Goal: Communication & Community: Ask a question

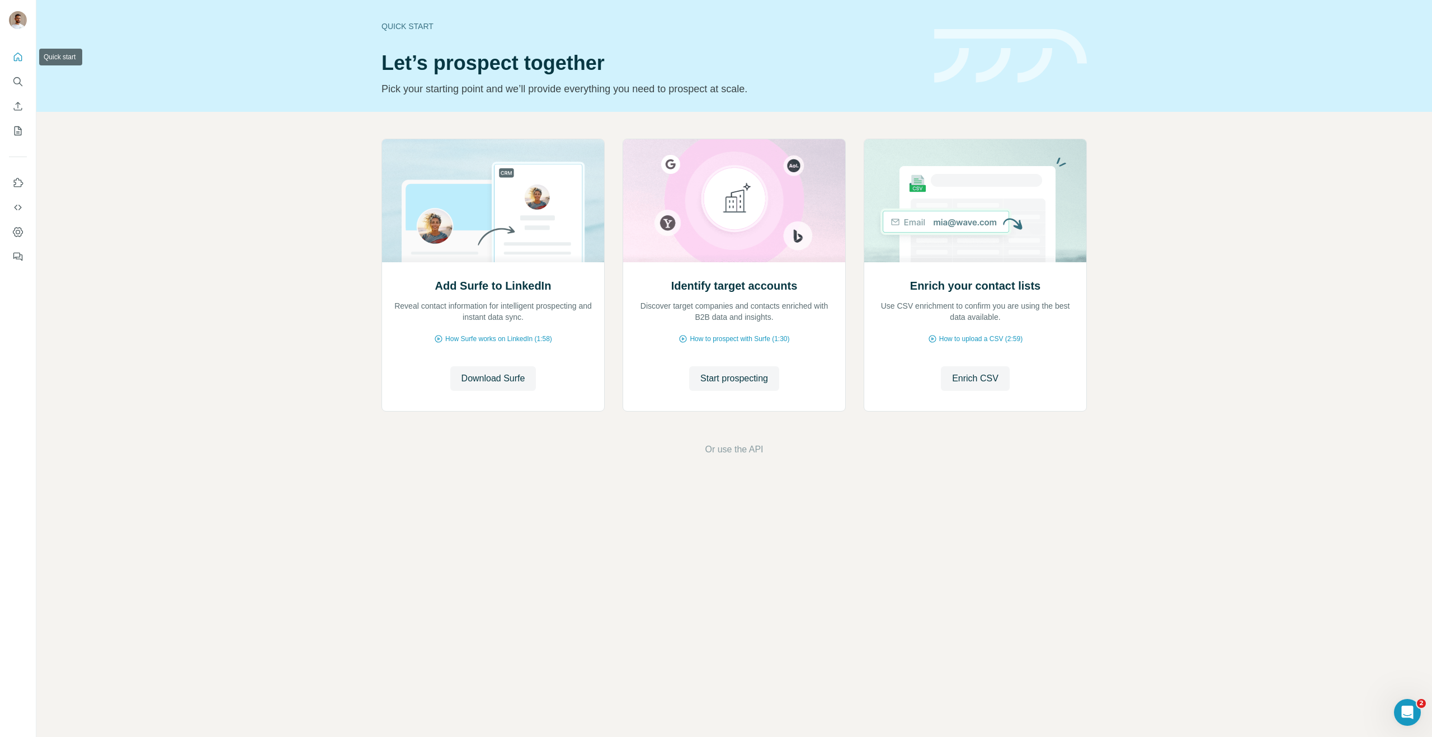
click at [20, 61] on icon "Quick start" at bounding box center [18, 57] width 8 height 8
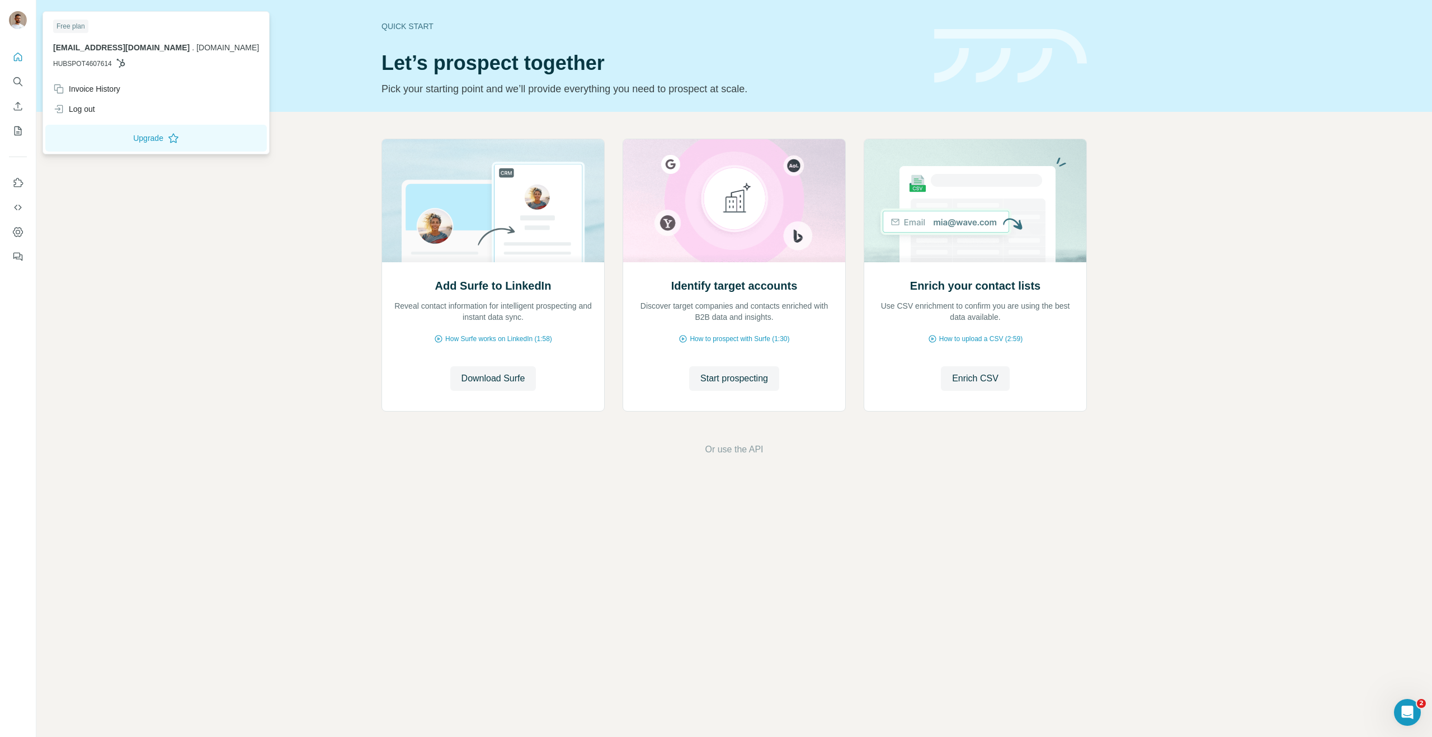
click at [15, 19] on img at bounding box center [18, 20] width 18 height 18
click at [97, 95] on div "Invoice History" at bounding box center [155, 89] width 219 height 20
click at [645, 469] on div "Add Surfe to LinkedIn Reveal contact information for intelligent prospecting an…" at bounding box center [733, 297] width 1395 height 371
click at [23, 22] on img at bounding box center [18, 20] width 18 height 18
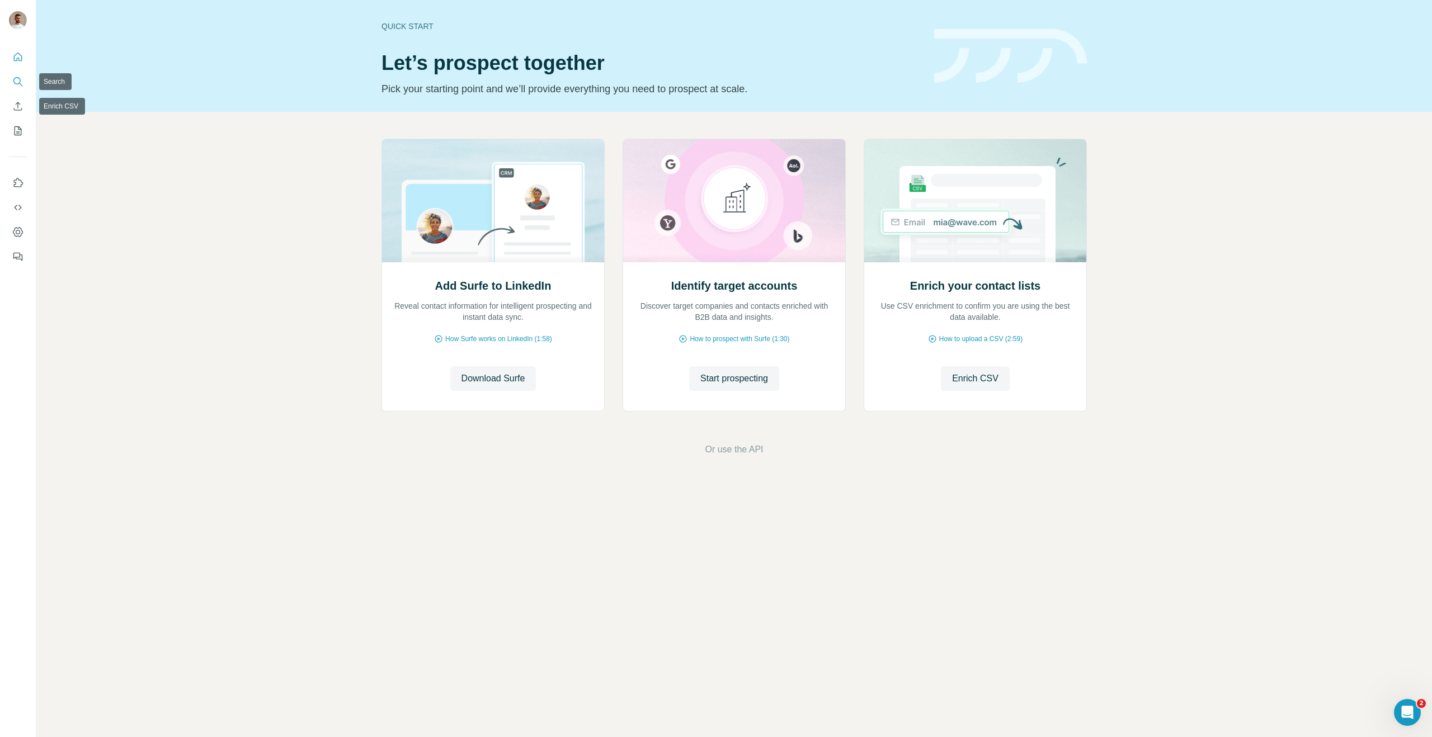
click at [23, 60] on button "Quick start" at bounding box center [18, 57] width 18 height 20
click at [21, 73] on button "Search" at bounding box center [18, 82] width 18 height 20
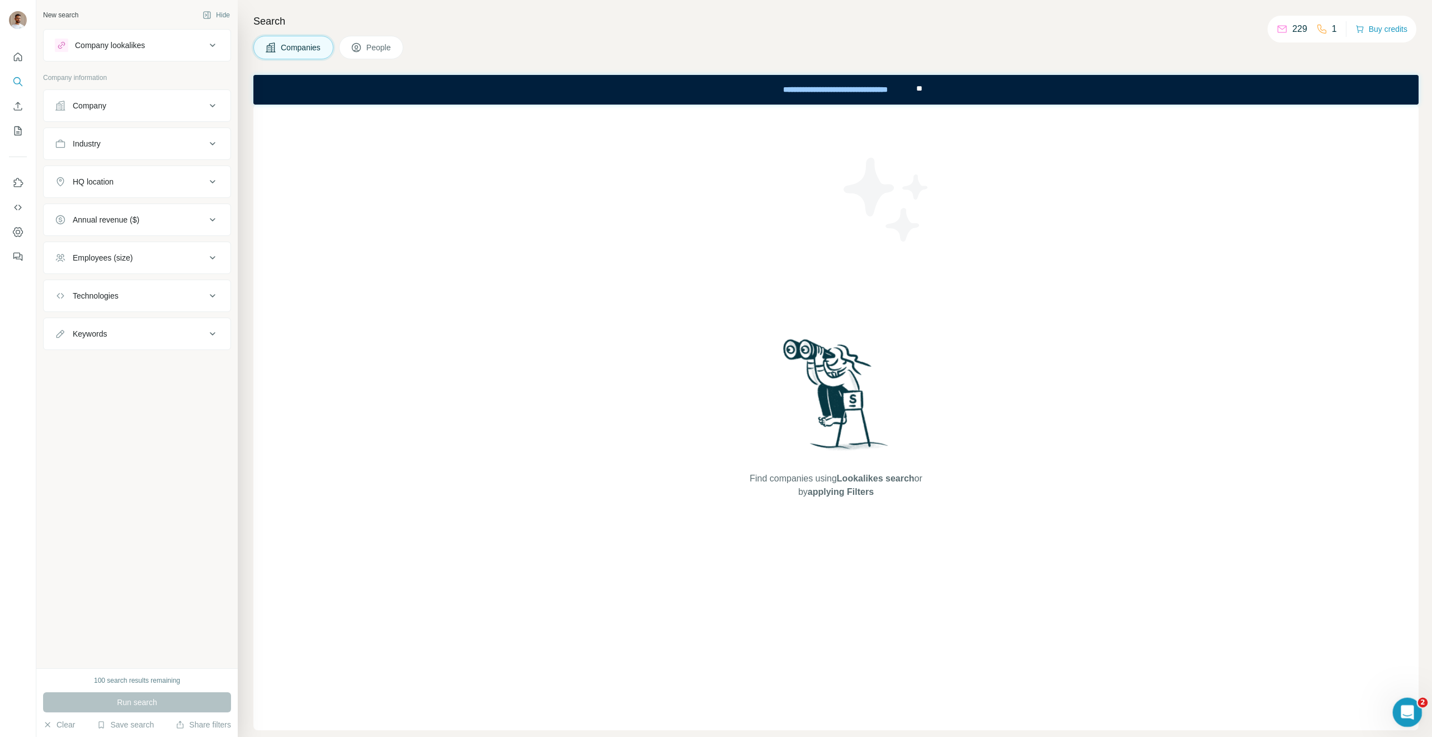
click at [1409, 714] on icon "Open Intercom Messenger" at bounding box center [1405, 711] width 18 height 18
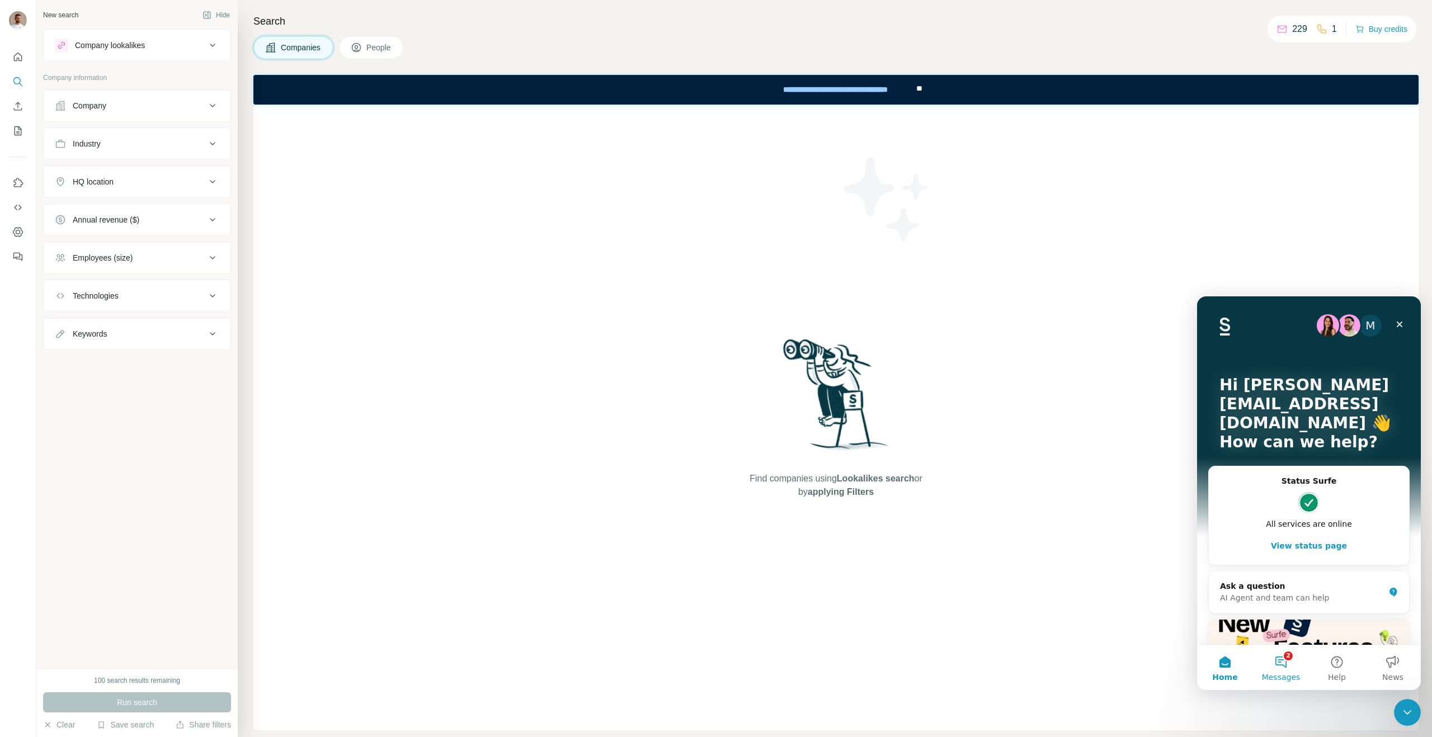
click at [1277, 667] on button "2 Messages" at bounding box center [1281, 667] width 56 height 45
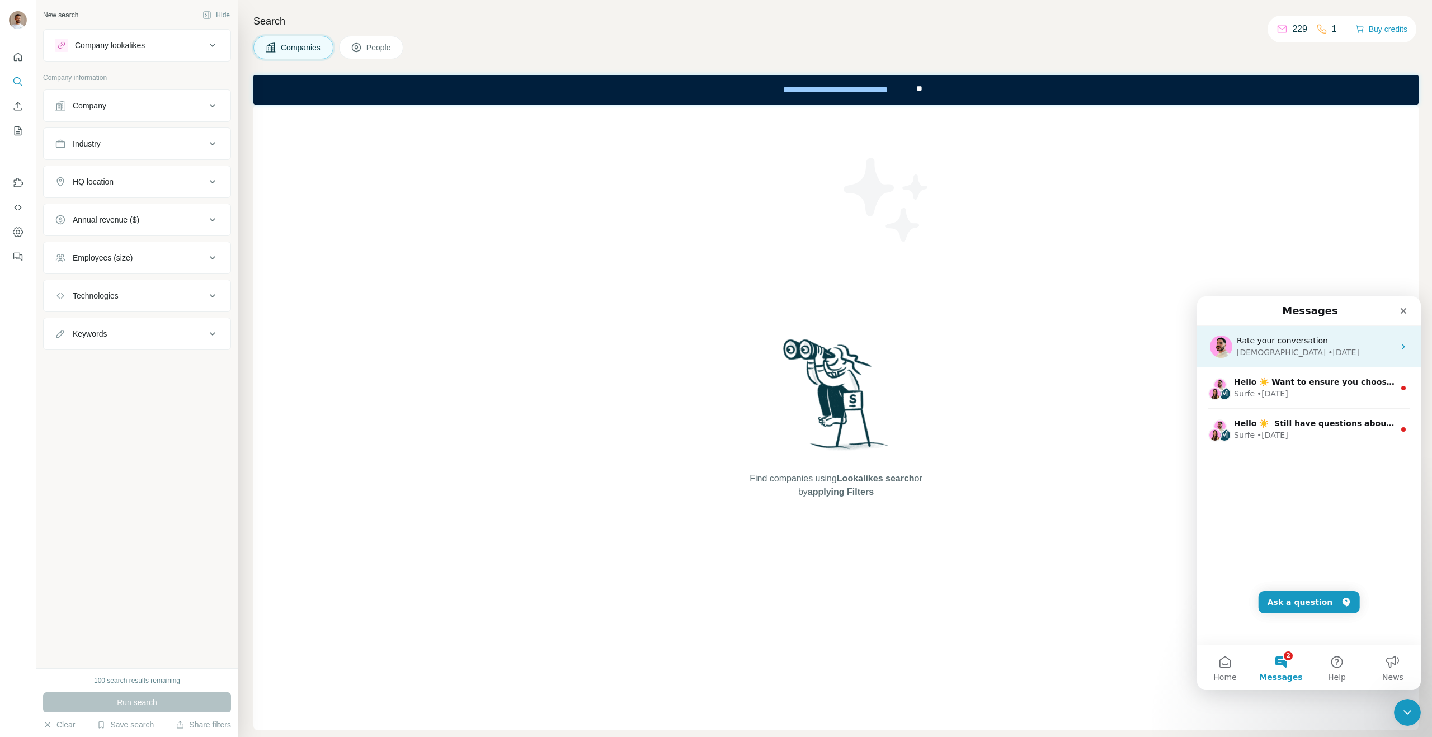
click at [1305, 357] on div "Christian • 1w ago" at bounding box center [1316, 353] width 158 height 12
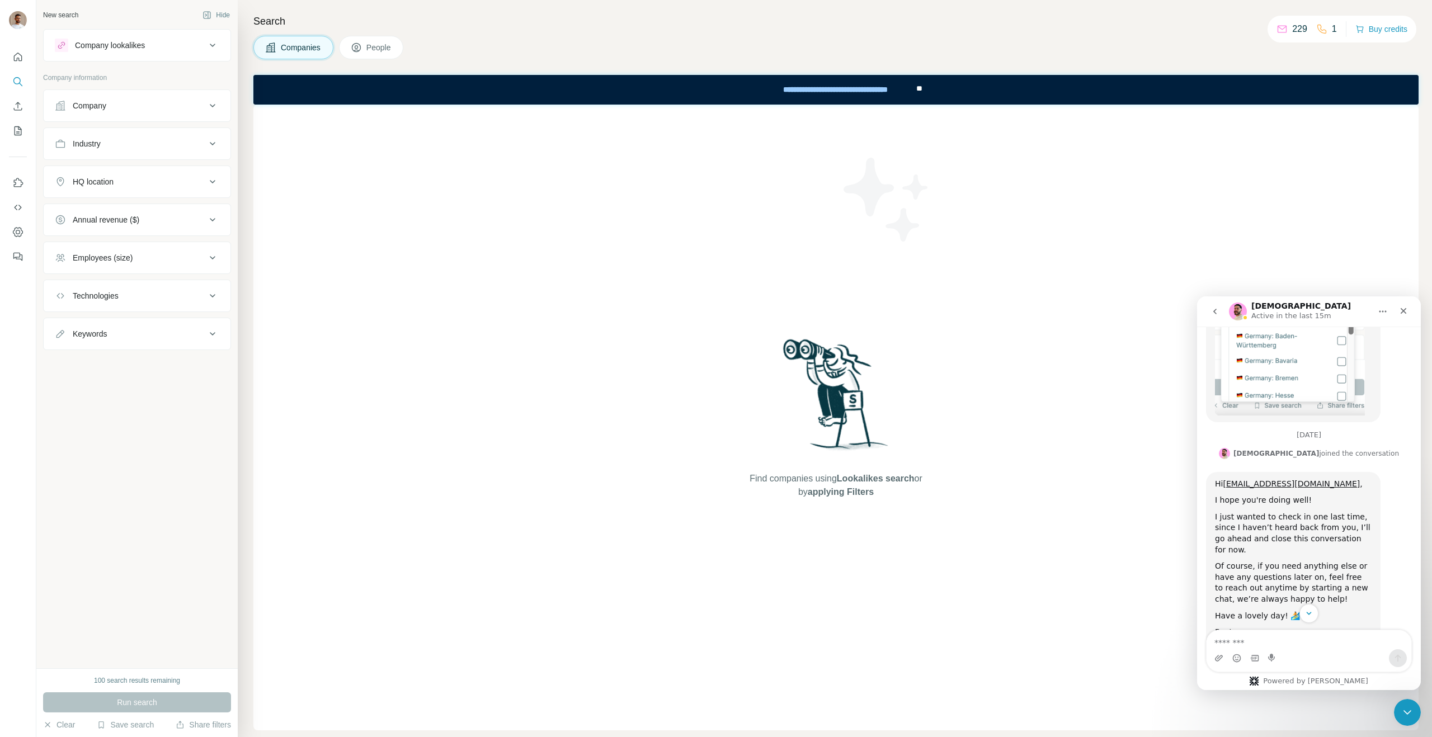
scroll to position [758, 0]
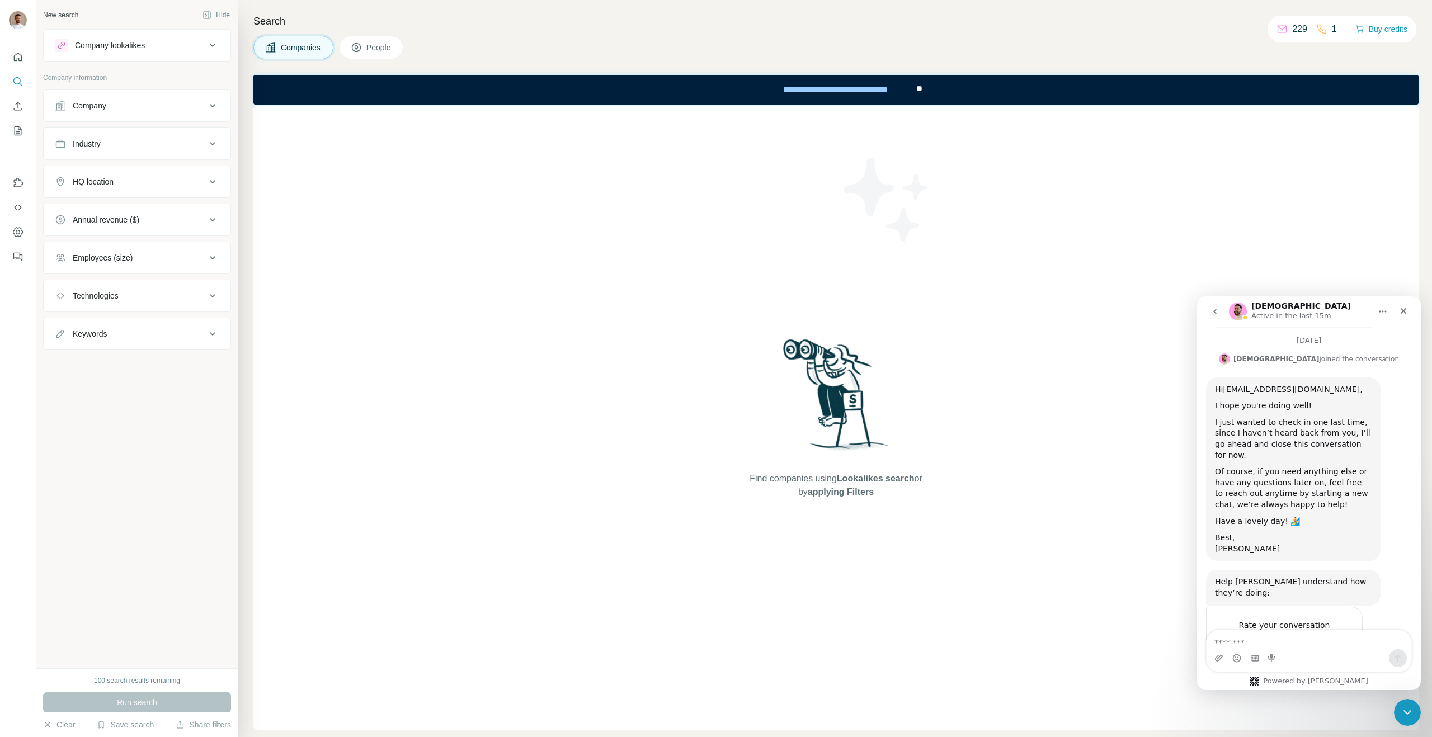
click at [1210, 315] on button "go back" at bounding box center [1214, 311] width 21 height 21
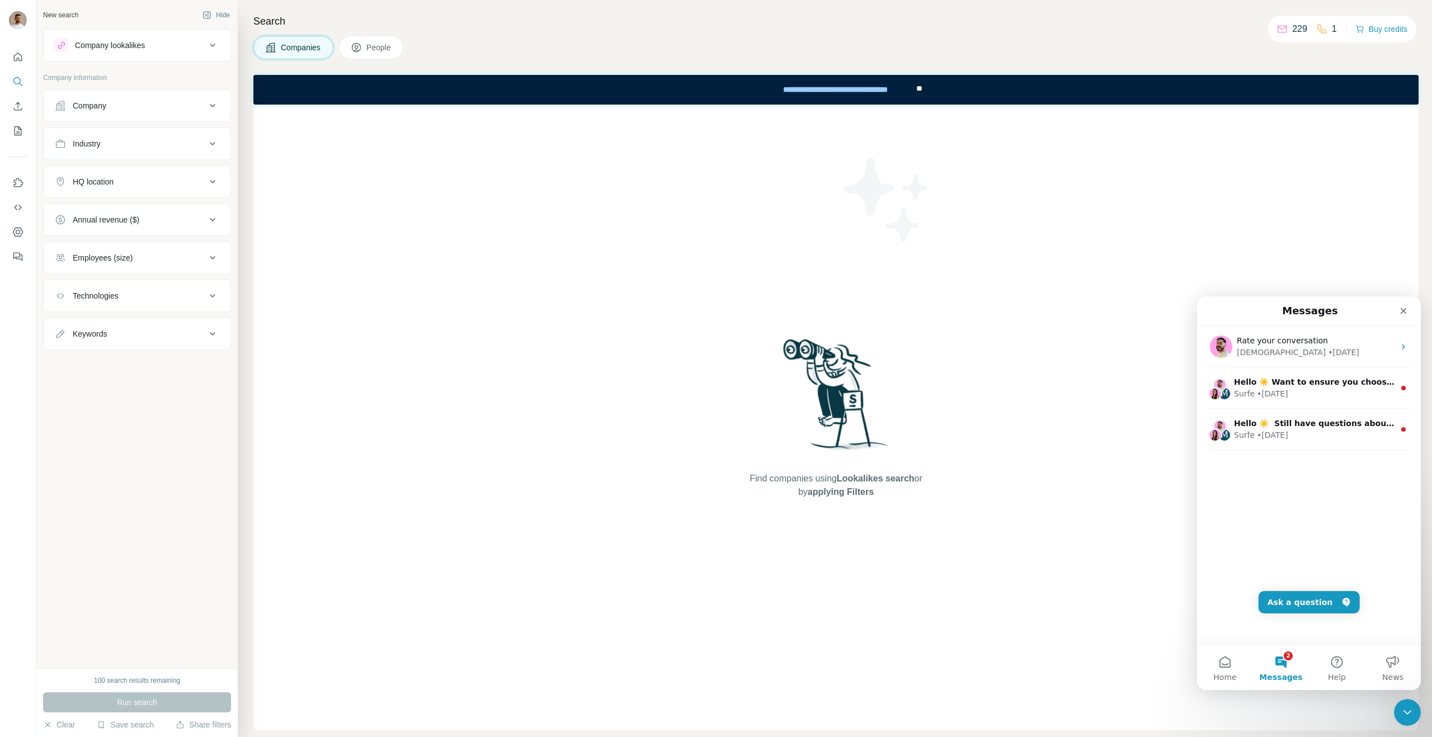
scroll to position [0, 0]
click at [1305, 593] on button "Ask a question" at bounding box center [1308, 602] width 101 height 22
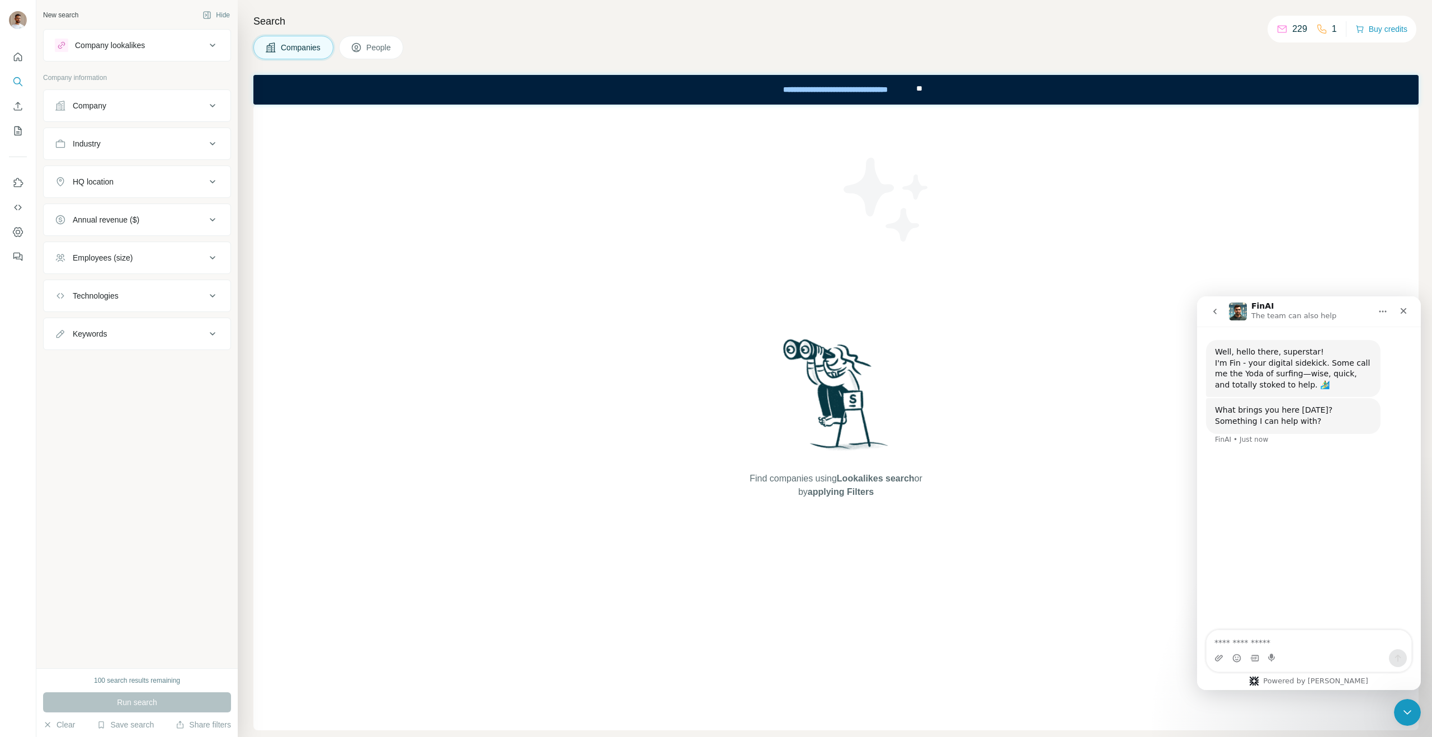
type textarea "*"
type textarea "**********"
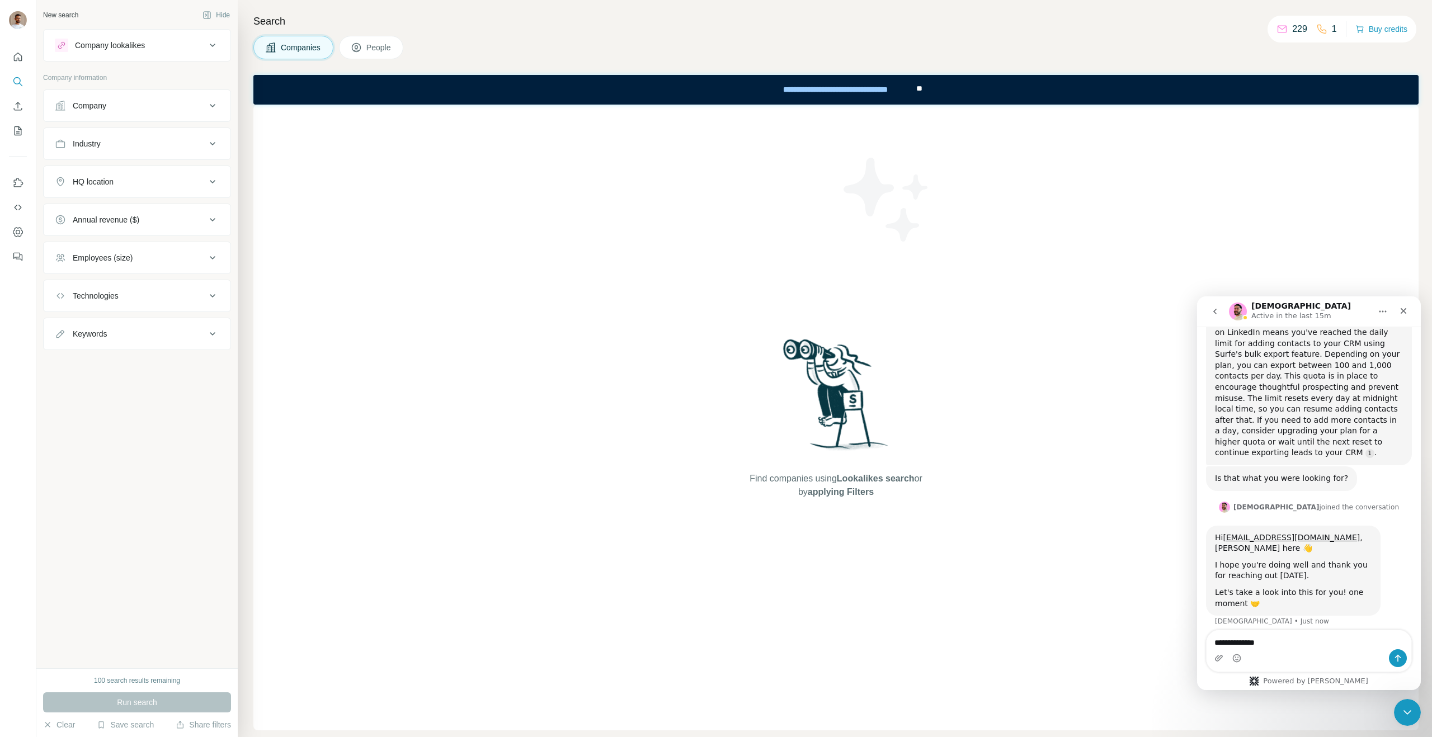
scroll to position [204, 0]
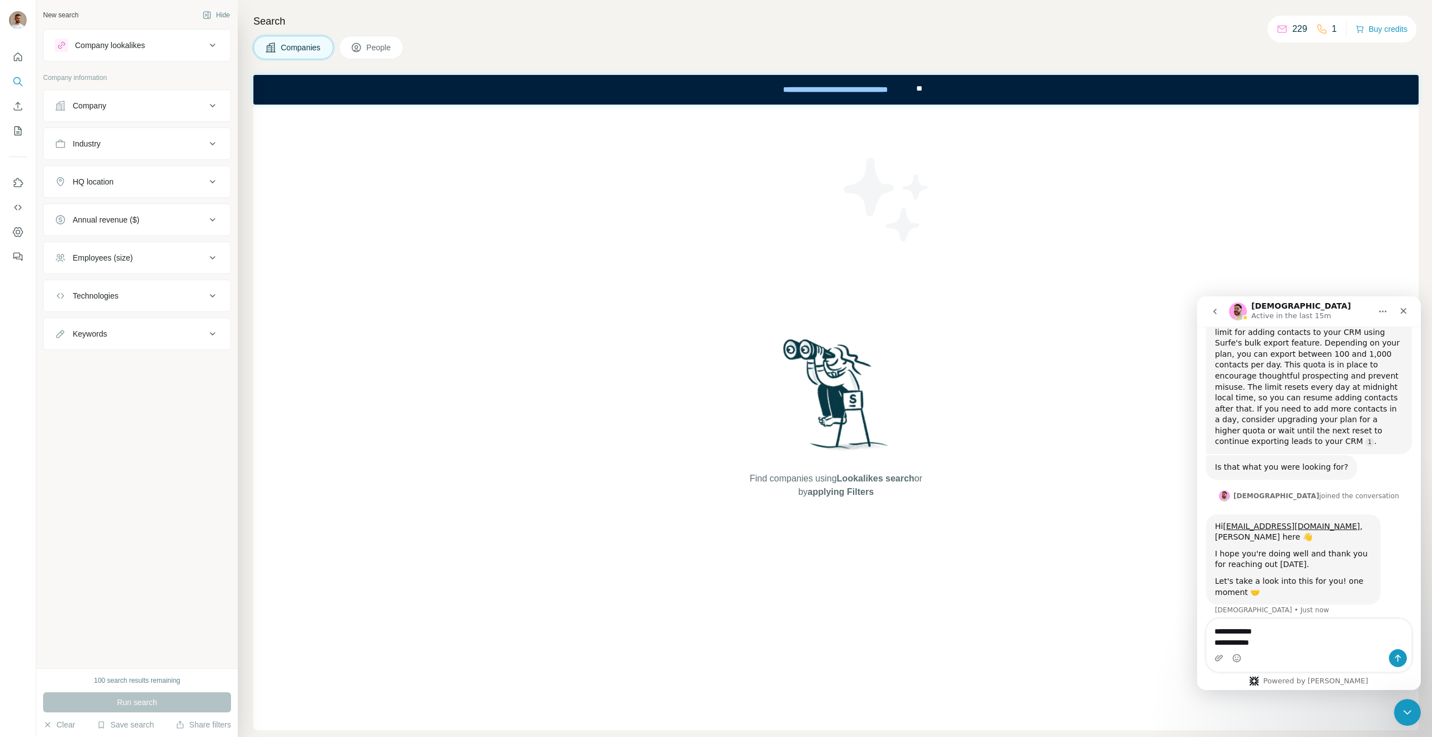
type textarea "**********"
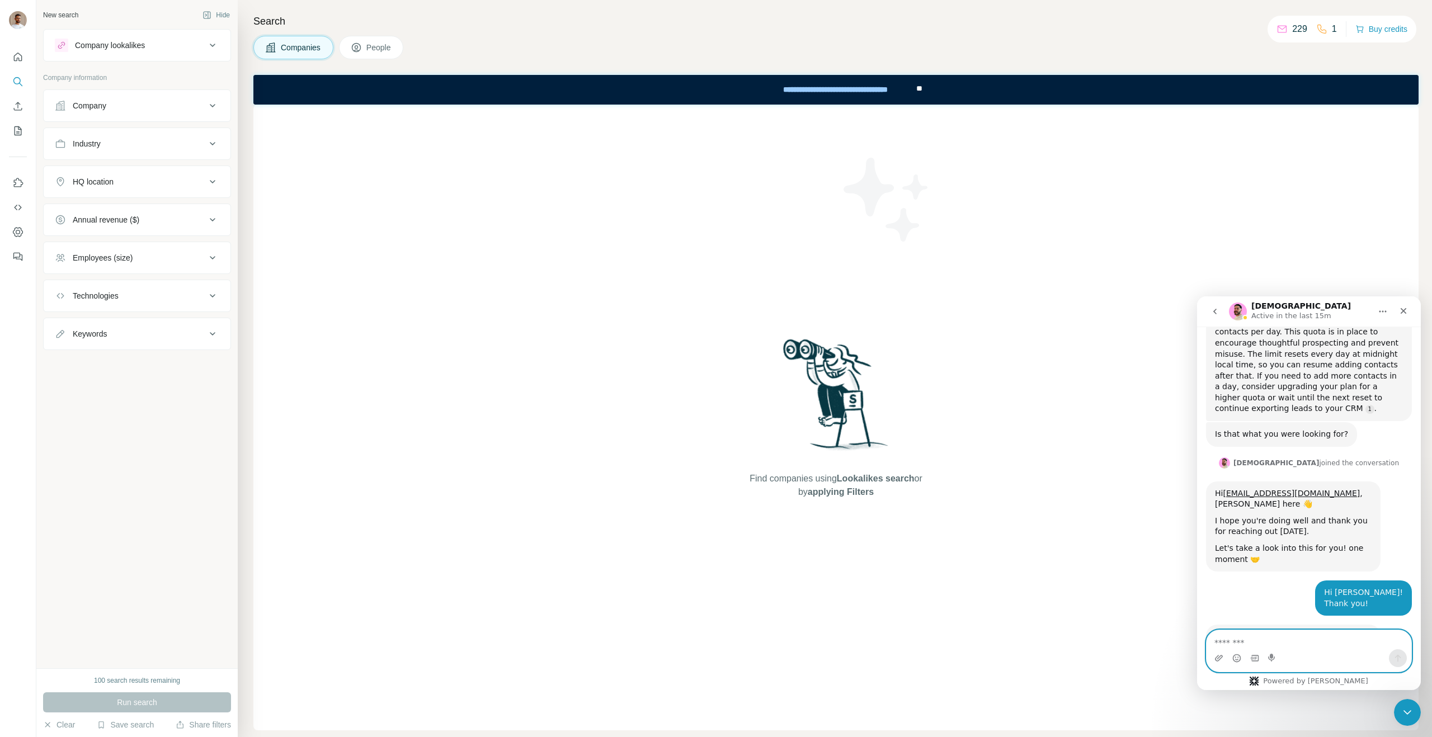
scroll to position [391, 0]
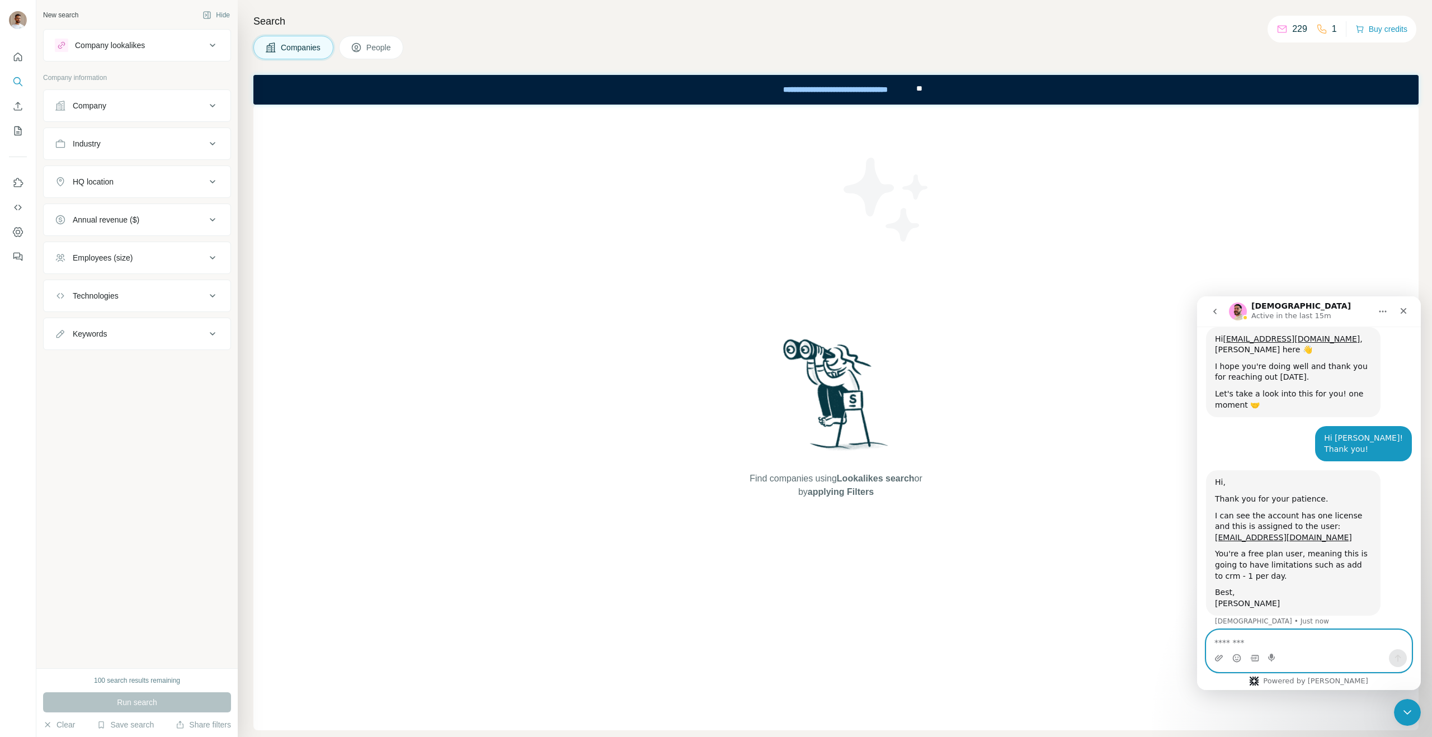
click at [1301, 631] on textarea "Message…" at bounding box center [1308, 639] width 205 height 19
click at [1296, 31] on p "229" at bounding box center [1299, 28] width 15 height 13
drag, startPoint x: 1290, startPoint y: 30, endPoint x: 1305, endPoint y: 32, distance: 15.2
click at [1305, 32] on div "229 1" at bounding box center [1306, 29] width 60 height 16
click at [1295, 649] on div "Intercom messenger" at bounding box center [1308, 658] width 205 height 18
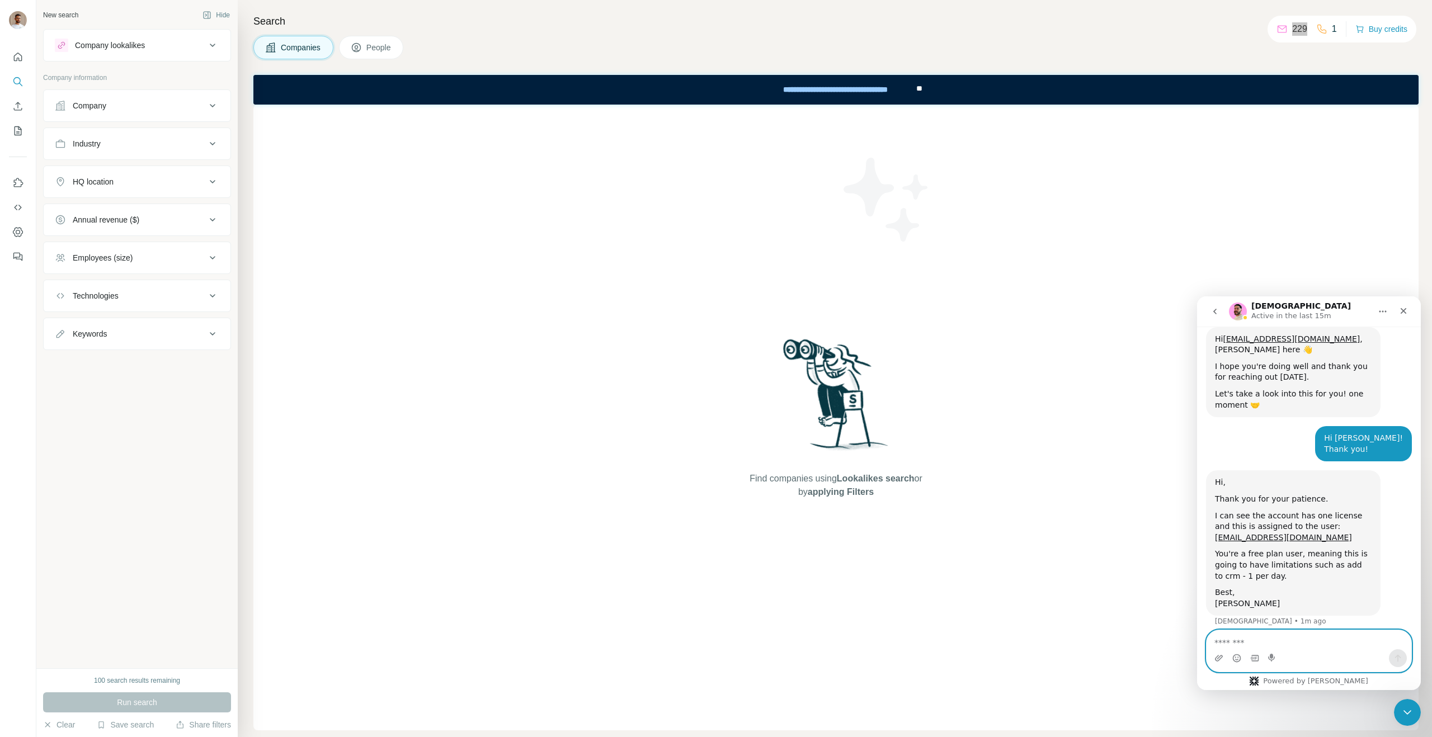
click at [1285, 644] on textarea "Message…" at bounding box center [1308, 639] width 205 height 19
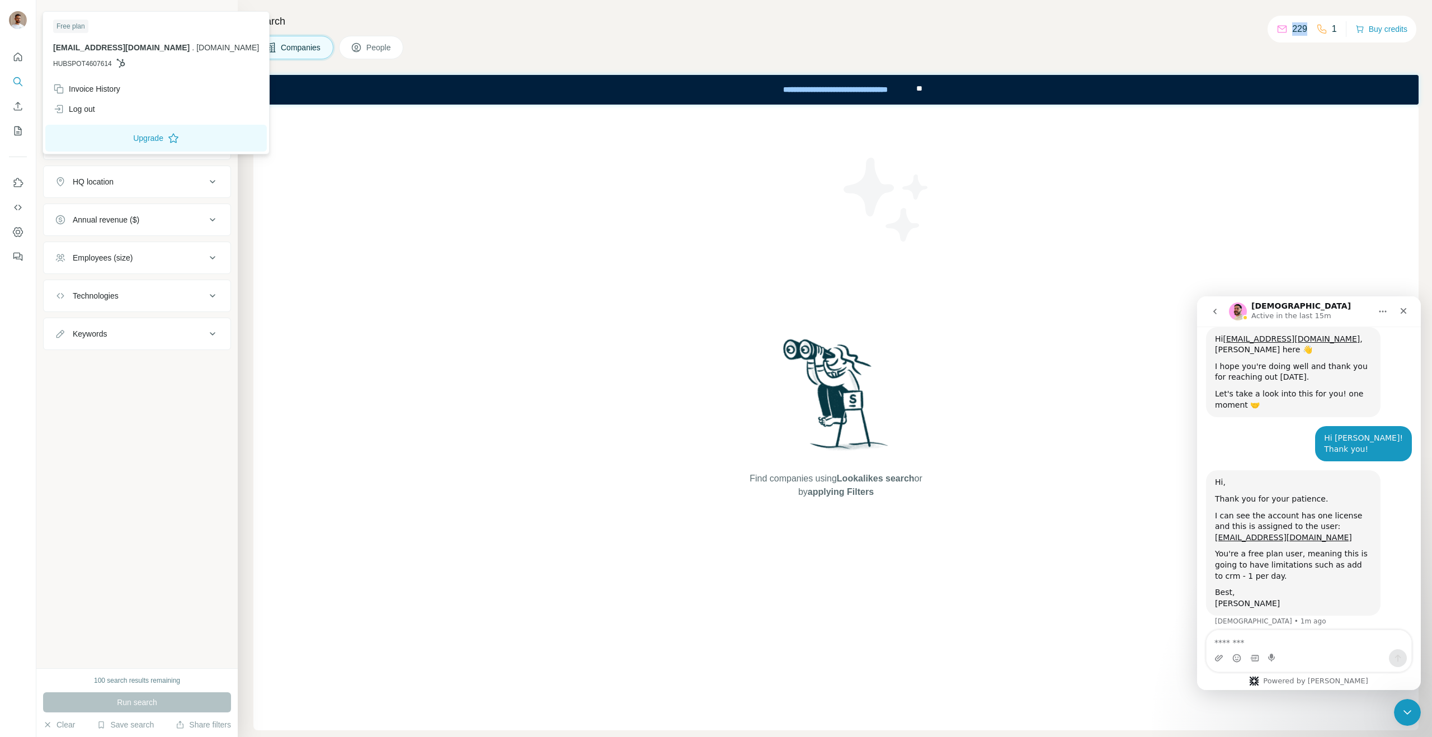
click at [18, 21] on img at bounding box center [18, 20] width 18 height 18
click at [1249, 644] on textarea "Message…" at bounding box center [1308, 639] width 205 height 19
type textarea "**********"
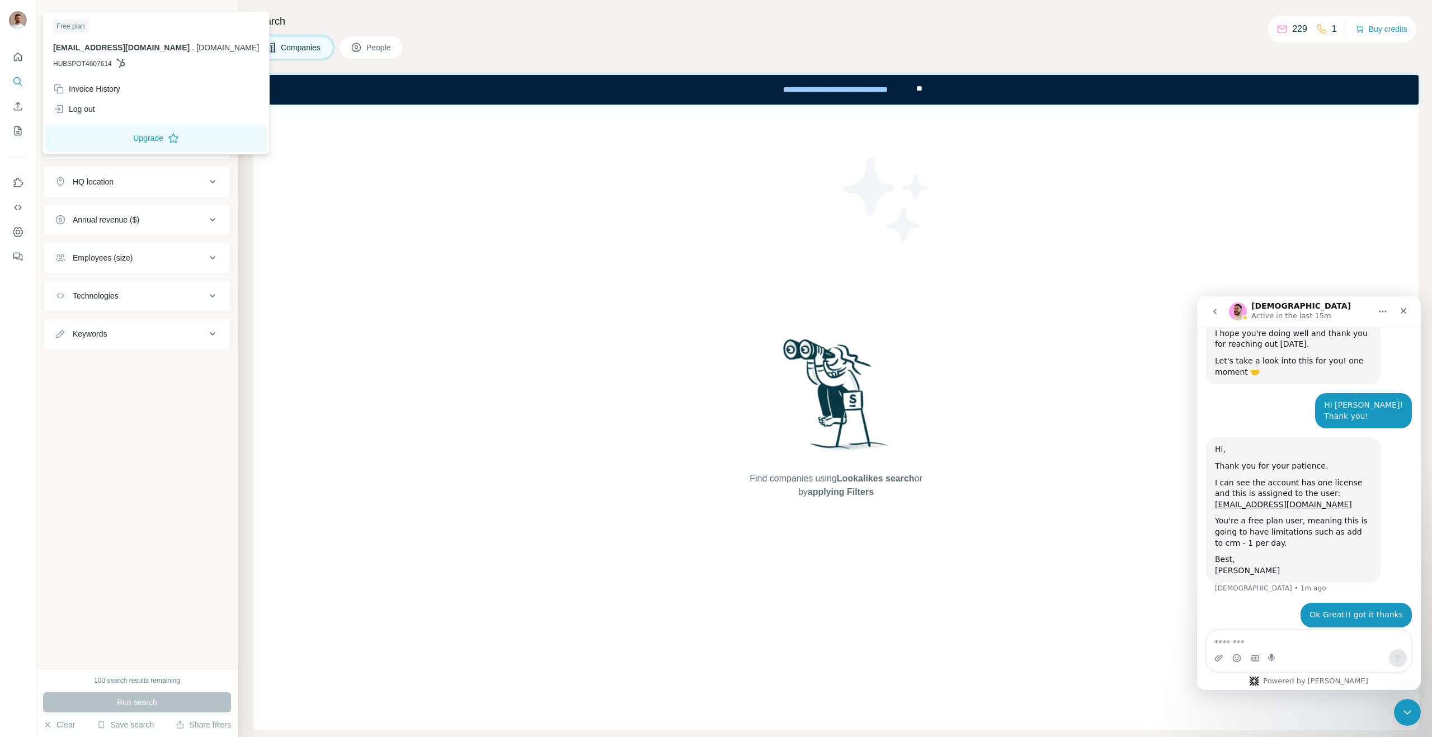
click at [507, 237] on div "Find companies using Lookalikes search or by applying Filters" at bounding box center [835, 418] width 1165 height 626
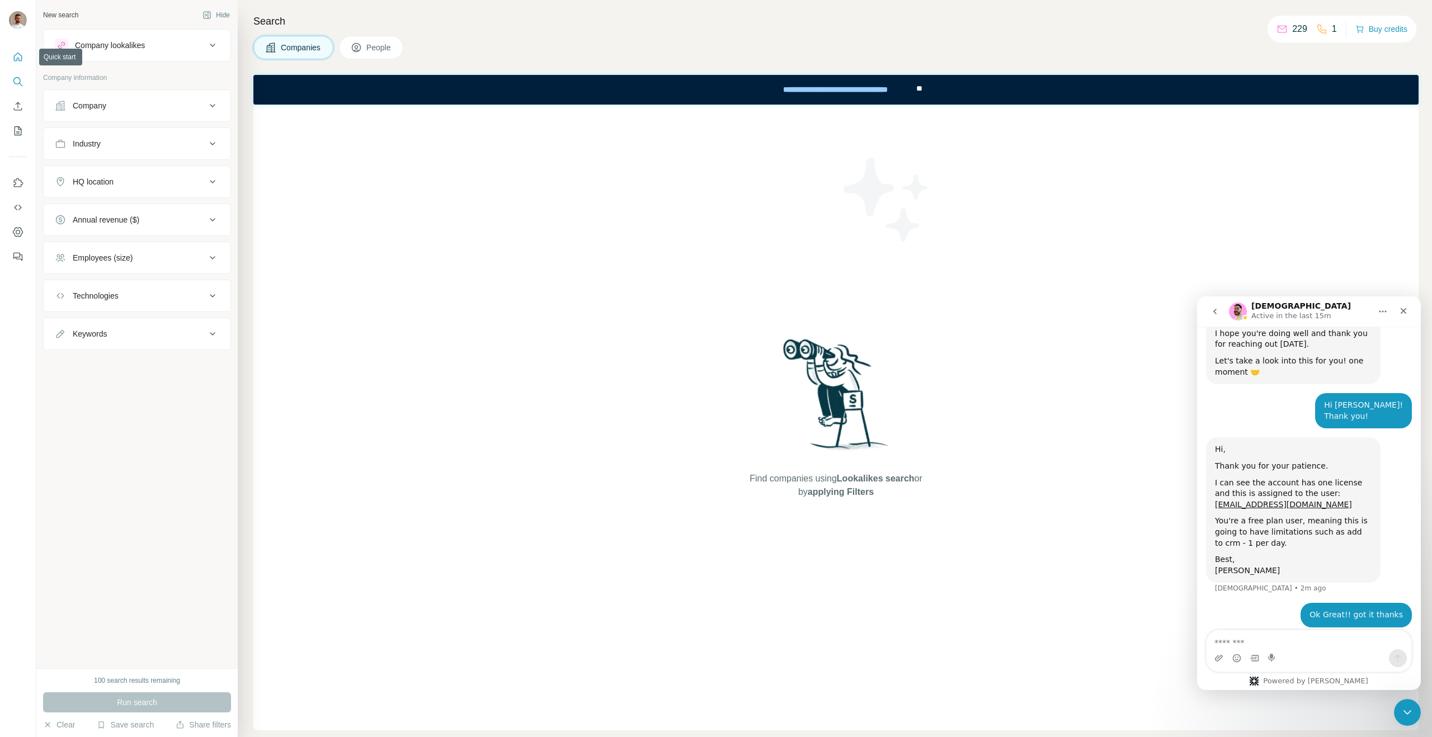
click at [9, 60] on button "Quick start" at bounding box center [18, 57] width 18 height 20
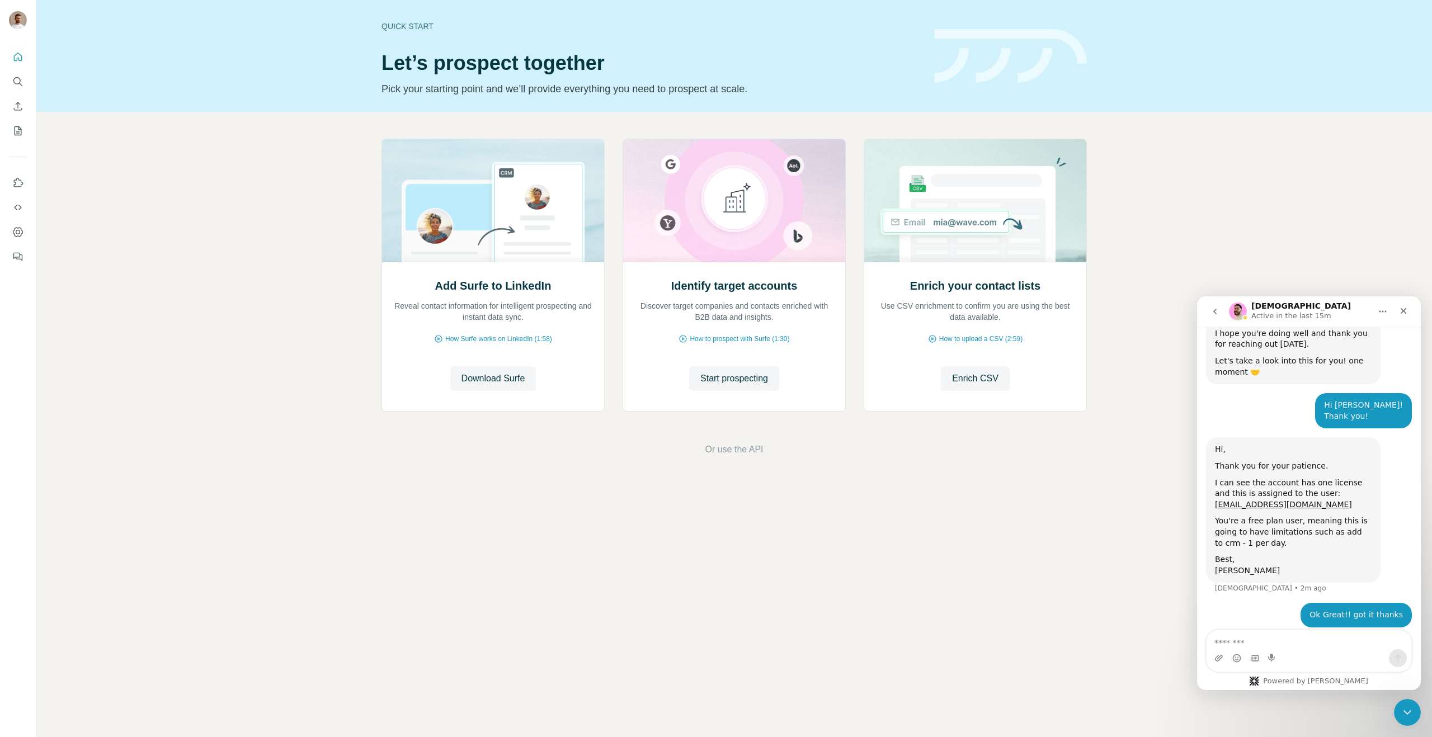
click at [8, 89] on div at bounding box center [18, 153] width 36 height 226
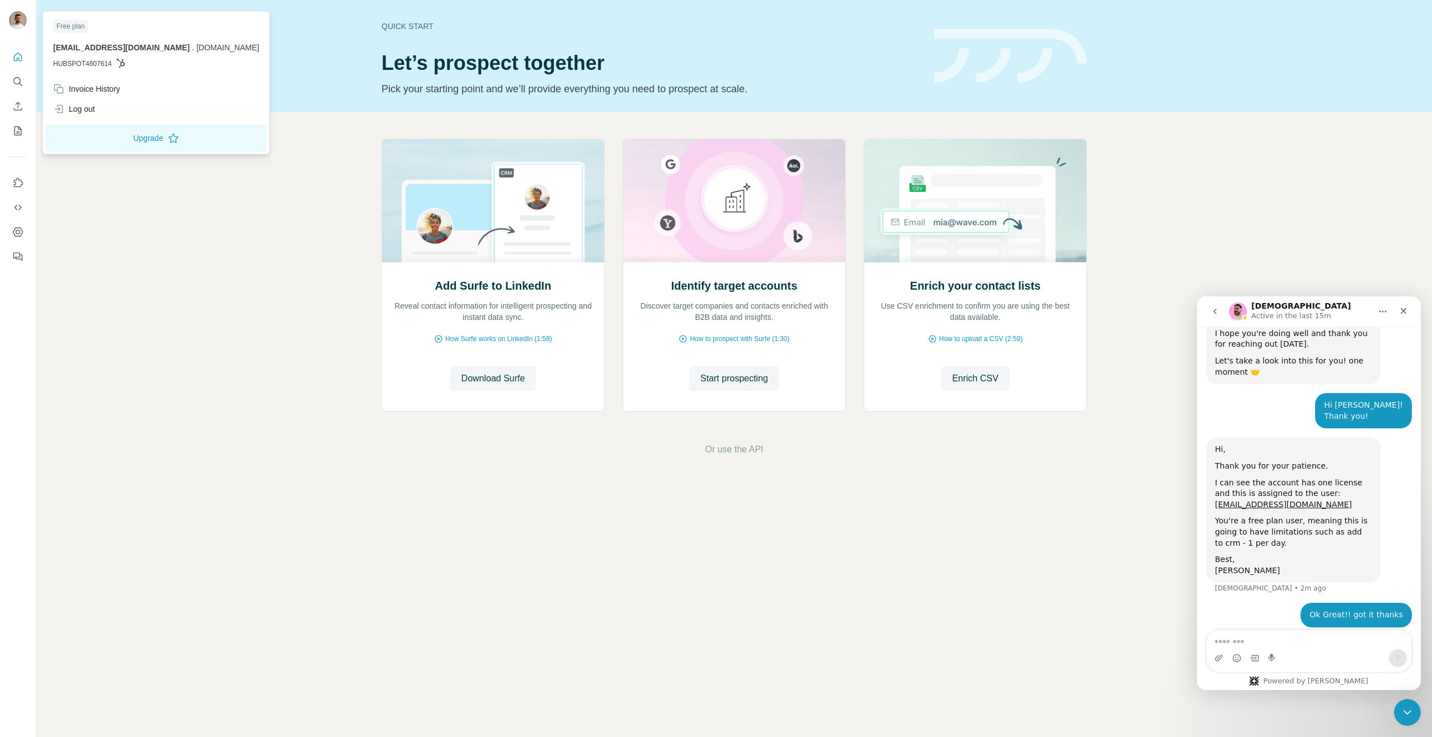
click at [25, 8] on div at bounding box center [19, 21] width 32 height 37
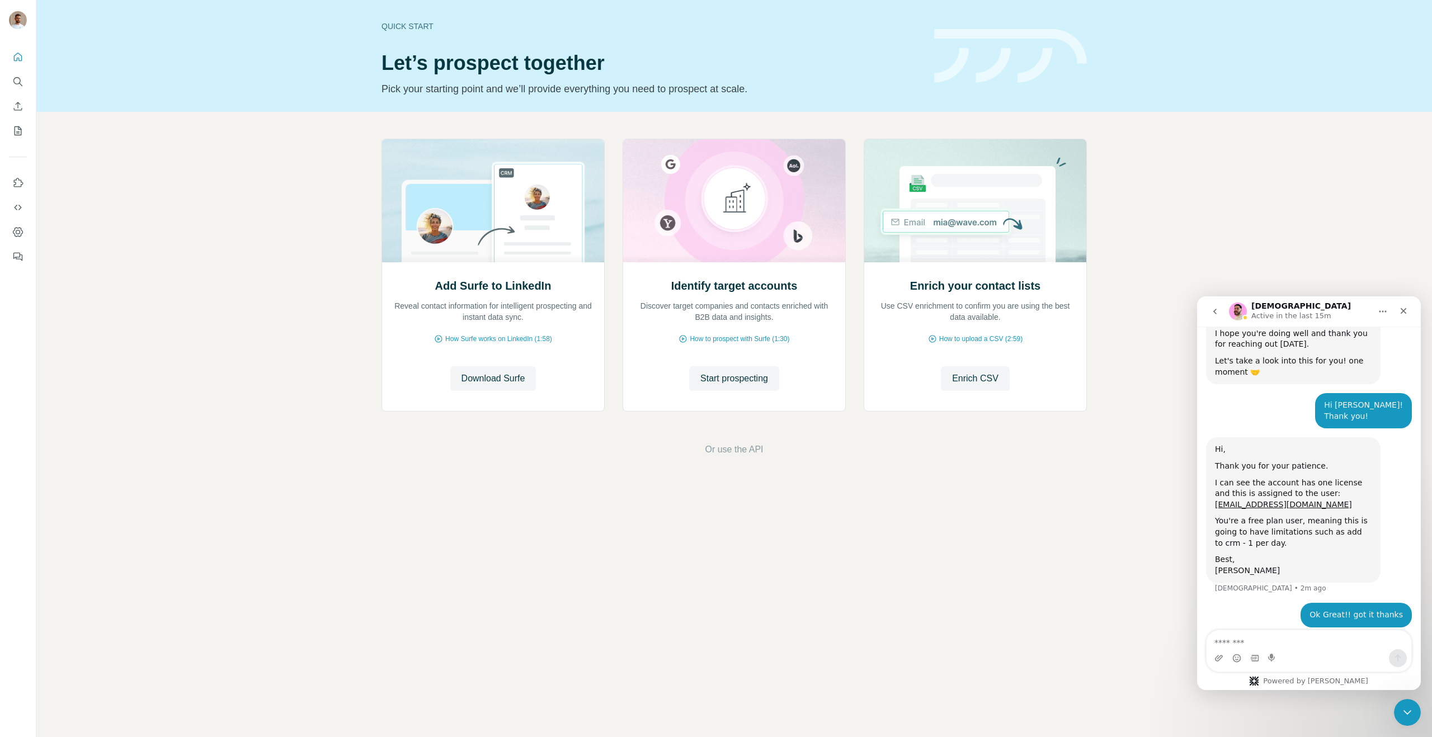
click at [21, 23] on img at bounding box center [18, 20] width 18 height 18
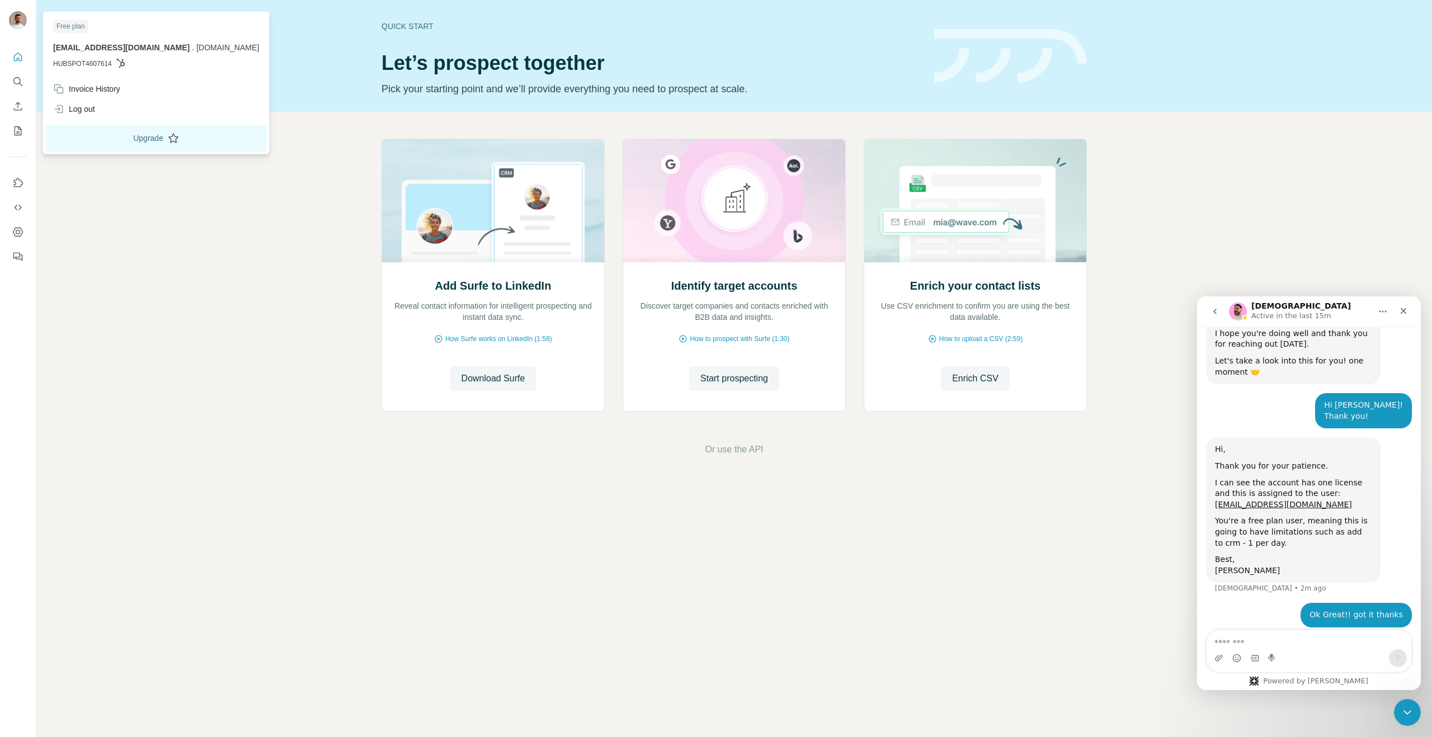
click at [117, 125] on button "Upgrade" at bounding box center [155, 138] width 221 height 27
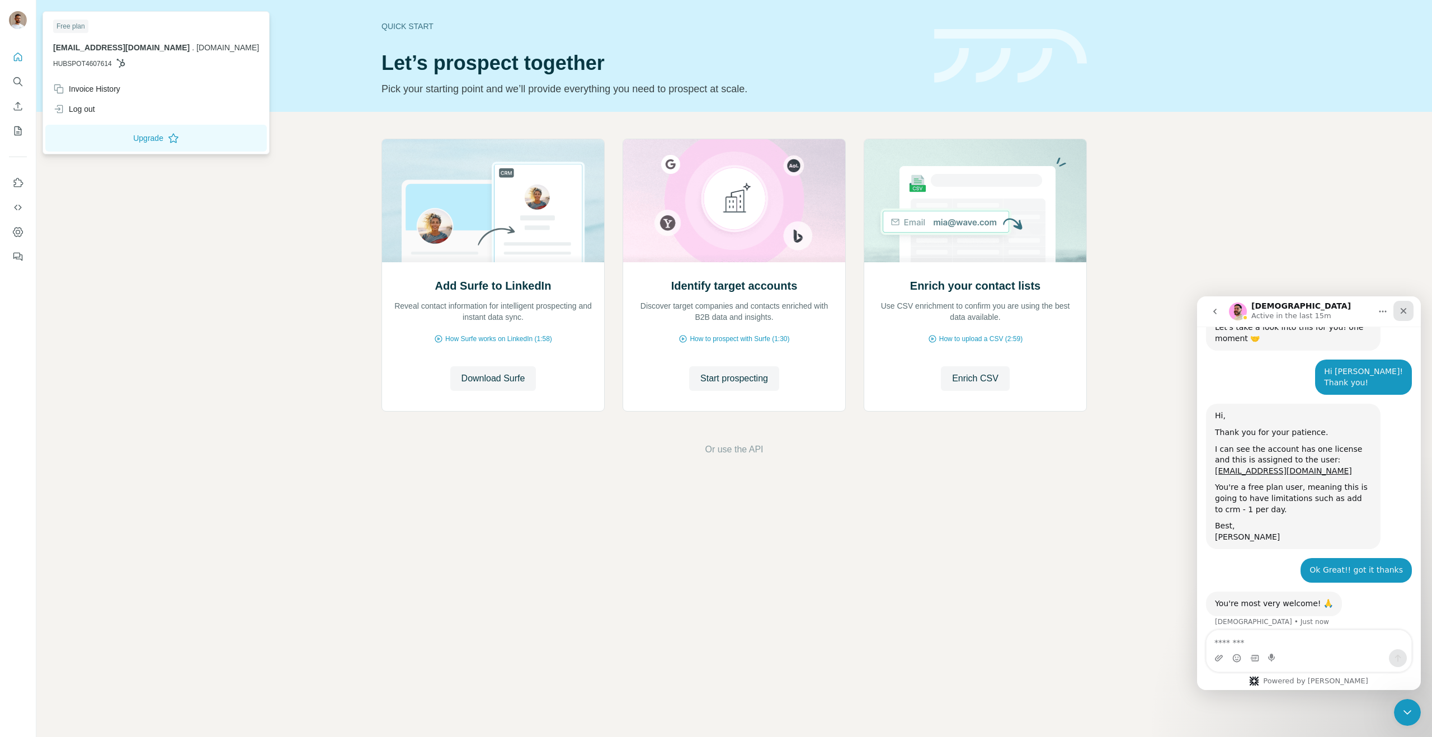
click at [1407, 308] on icon "Close" at bounding box center [1403, 310] width 9 height 9
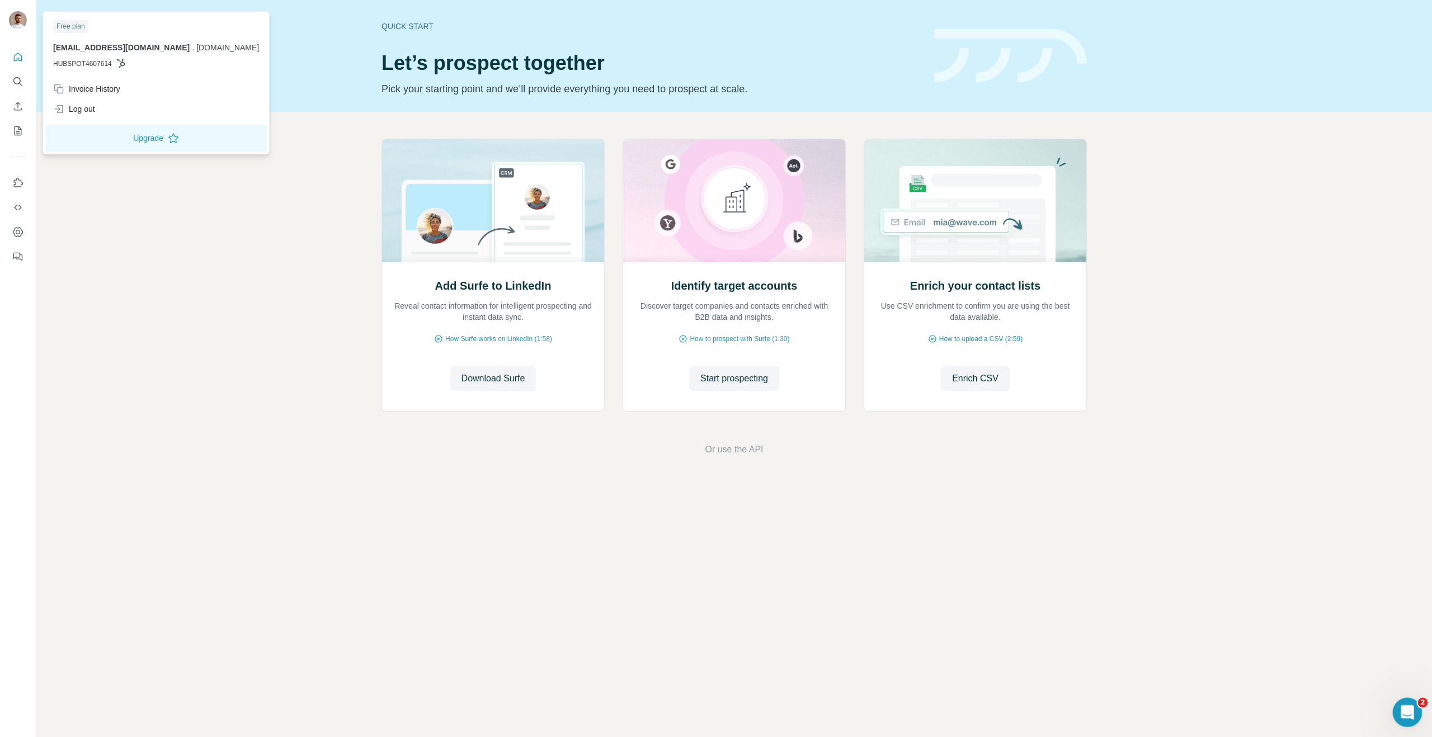
click at [1399, 704] on div "Open Intercom Messenger" at bounding box center [1405, 710] width 37 height 37
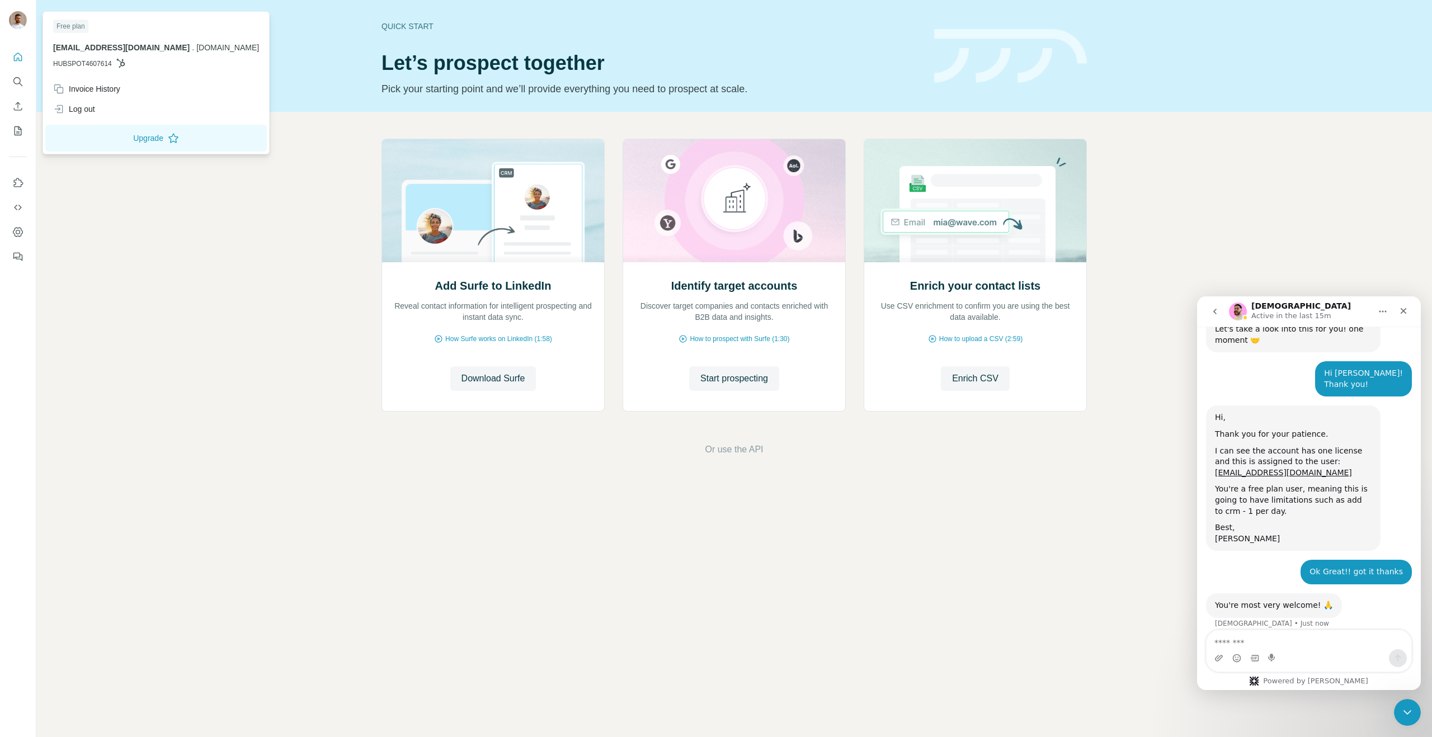
click at [1231, 310] on img "Intercom messenger" at bounding box center [1238, 312] width 18 height 18
click at [1378, 315] on icon "Home" at bounding box center [1382, 311] width 9 height 9
click at [1374, 331] on div "Expand window" at bounding box center [1344, 339] width 111 height 23
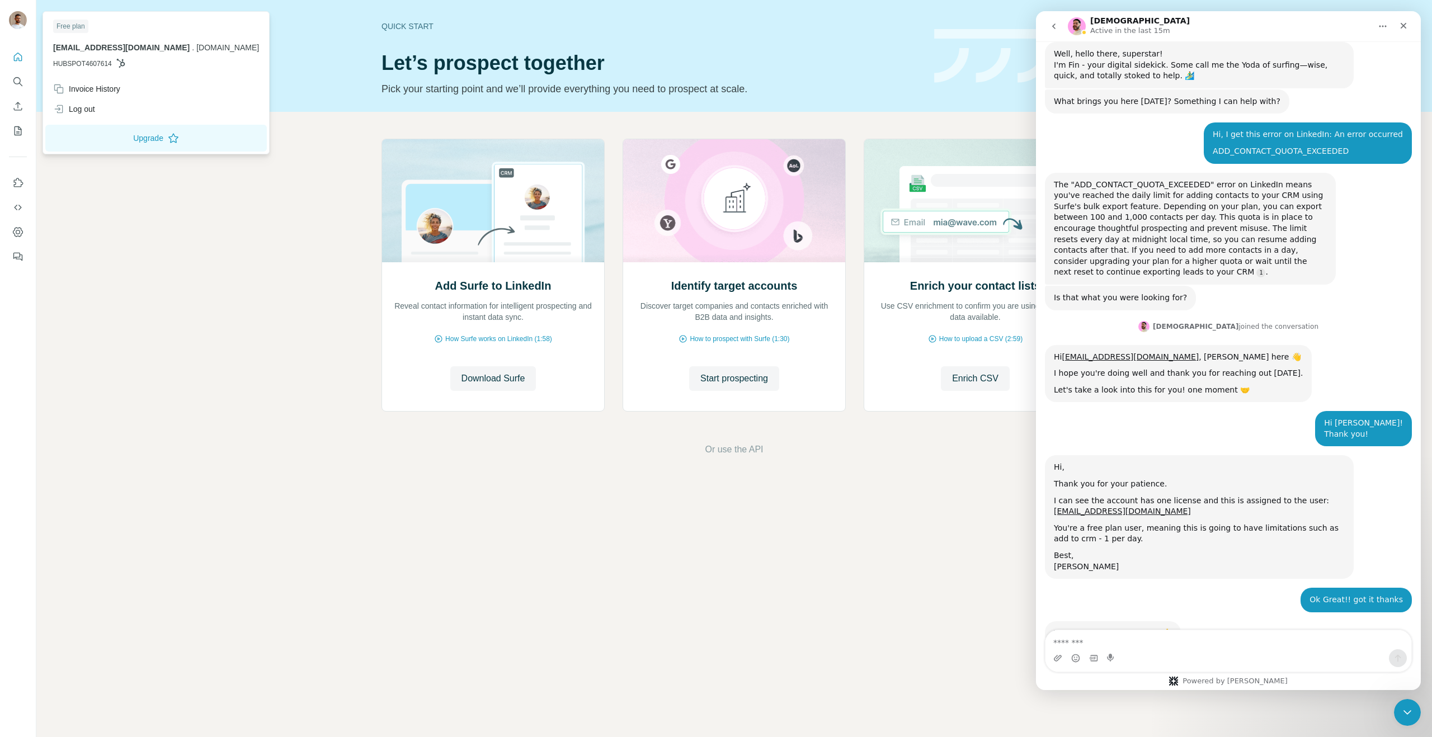
scroll to position [0, 0]
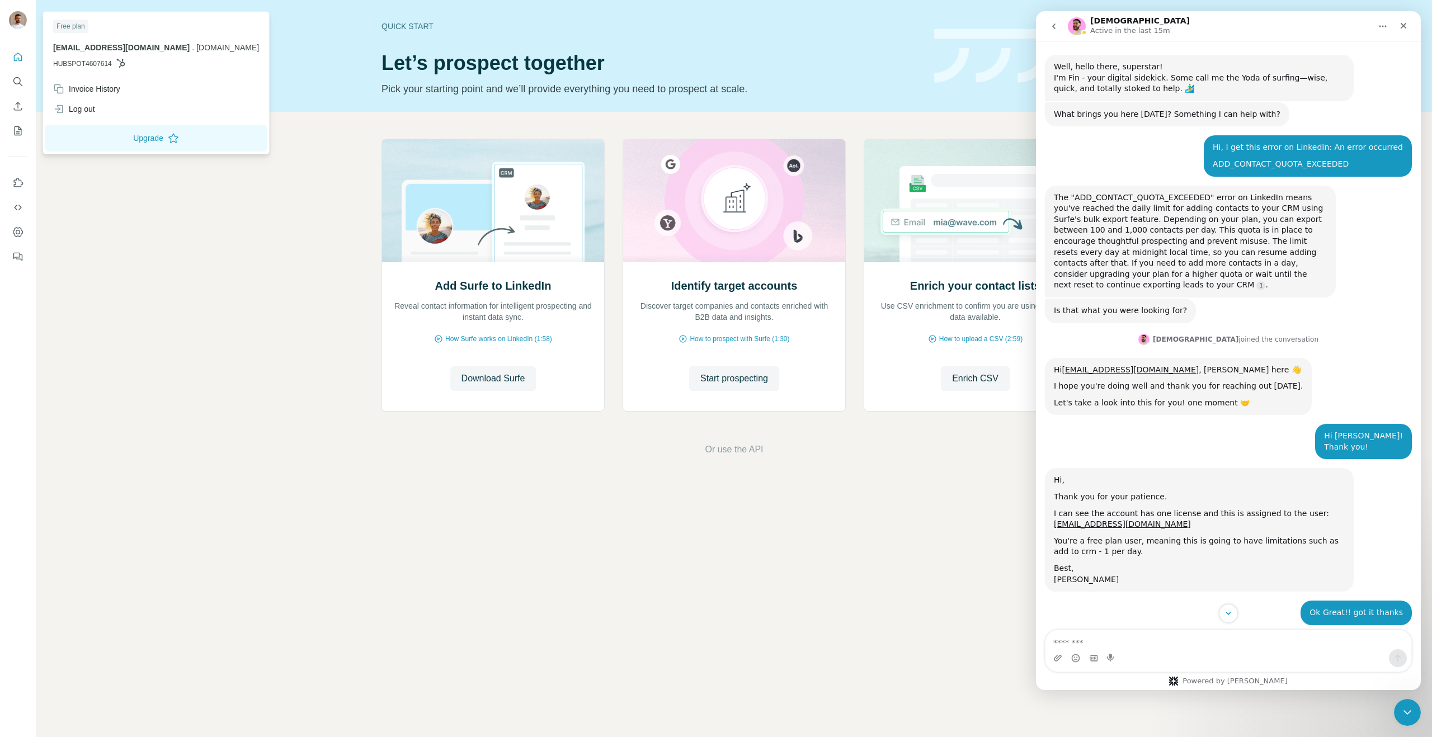
click at [1385, 31] on button "Home" at bounding box center [1382, 26] width 21 height 21
drag, startPoint x: 1400, startPoint y: 28, endPoint x: 2436, endPoint y: 39, distance: 1035.8
click at [1400, 28] on icon "Close" at bounding box center [1403, 26] width 6 height 6
